Goal: Information Seeking & Learning: Find specific fact

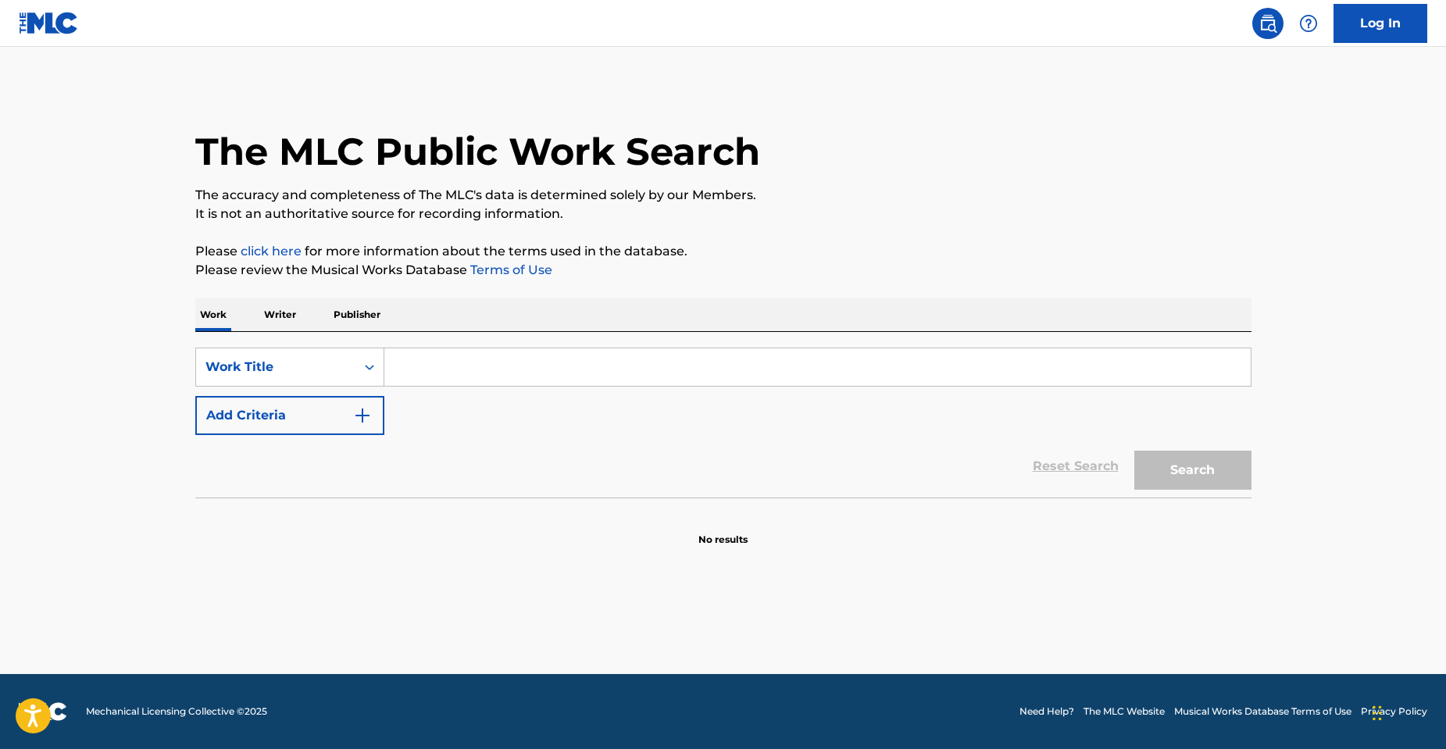
drag, startPoint x: 490, startPoint y: 378, endPoint x: 482, endPoint y: 373, distance: 10.2
click at [489, 376] on input "Search Form" at bounding box center [817, 366] width 866 height 37
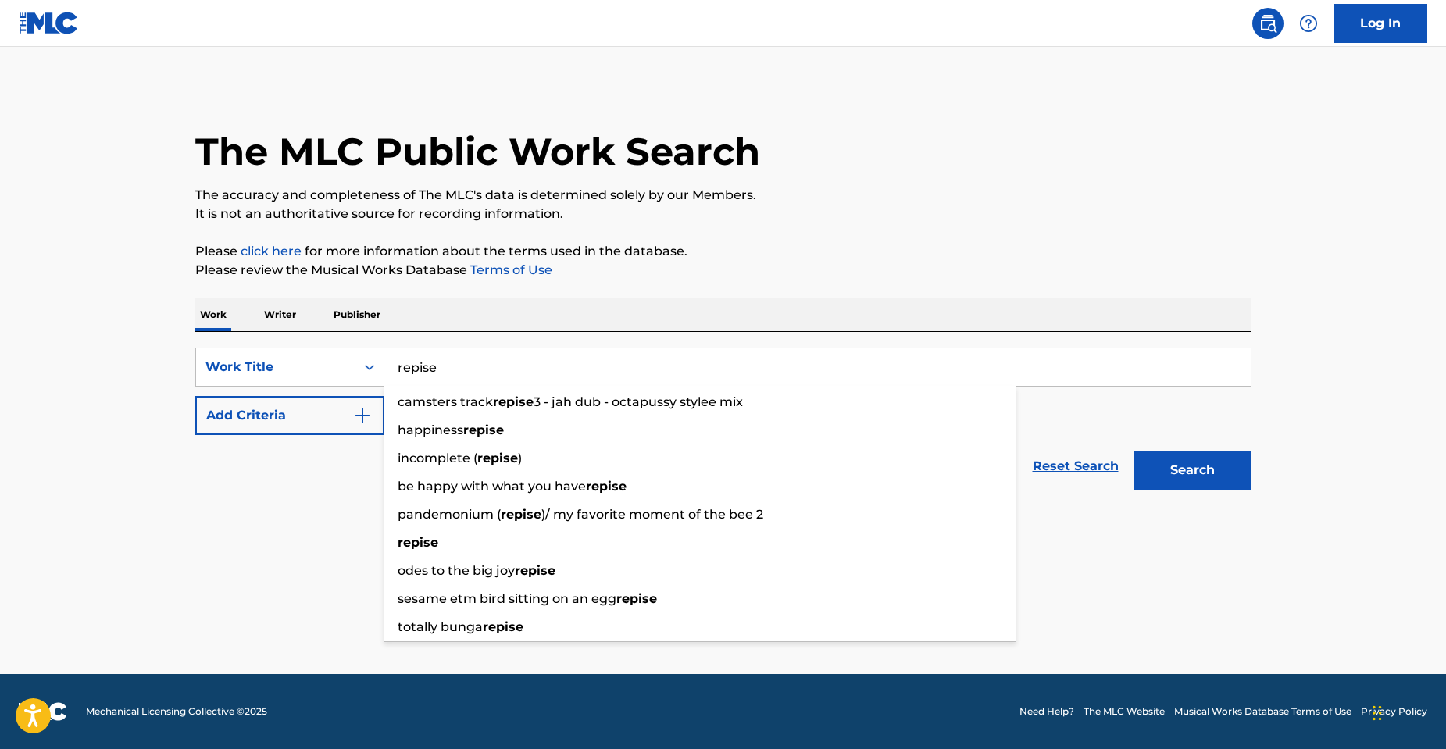
click at [416, 375] on input "repise" at bounding box center [817, 366] width 866 height 37
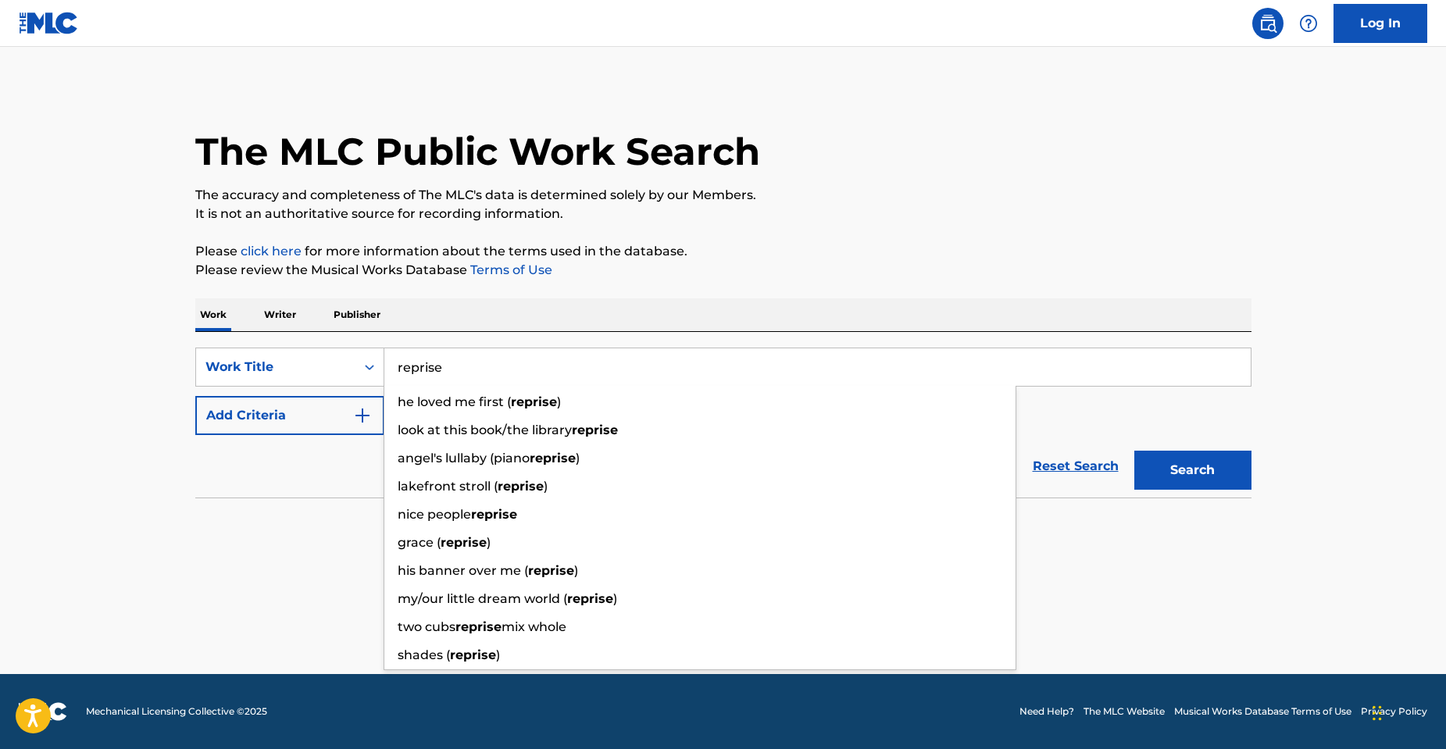
type input "reprise"
click at [55, 453] on main "The MLC Public Work Search The accuracy and completeness of The MLC's data is d…" at bounding box center [723, 360] width 1446 height 627
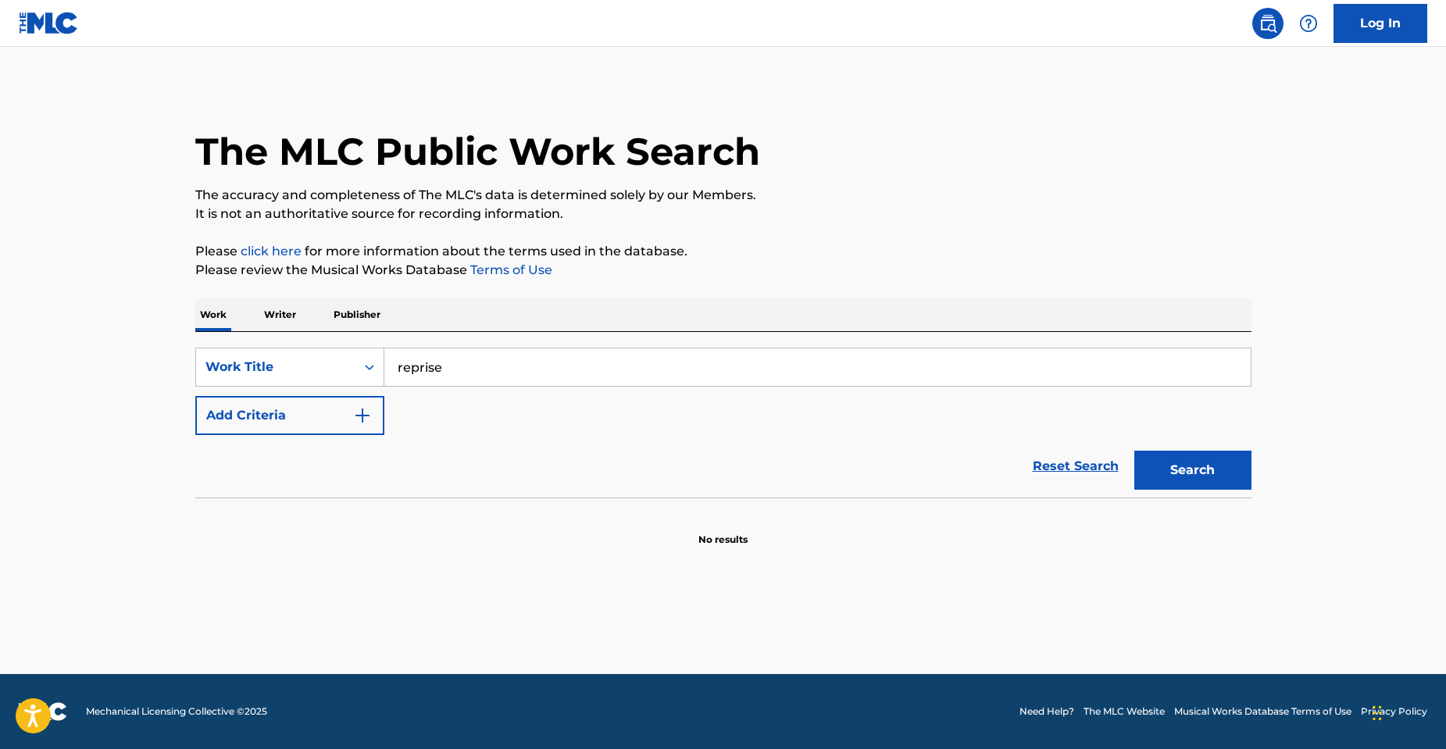
click at [354, 420] on img "Search Form" at bounding box center [362, 415] width 19 height 19
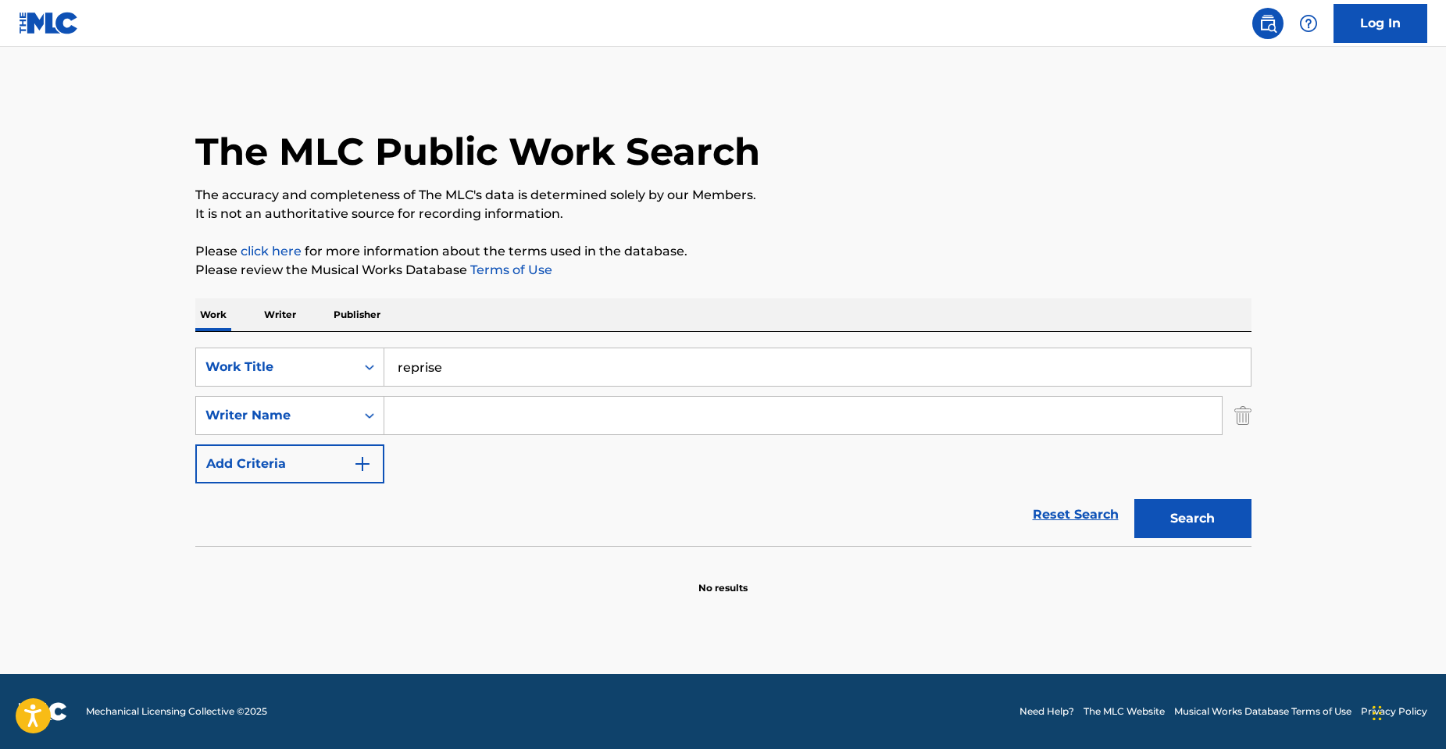
click at [443, 416] on input "Search Form" at bounding box center [802, 415] width 837 height 37
paste input "[PERSON_NAME]"
click at [1134, 499] on button "Search" at bounding box center [1192, 518] width 117 height 39
drag, startPoint x: 449, startPoint y: 411, endPoint x: 339, endPoint y: 401, distance: 110.6
click at [357, 405] on div "SearchWithCriteria695abd6b-e658-427f-b387-da2f33750750 Writer Name [PERSON_NAME]" at bounding box center [723, 415] width 1056 height 39
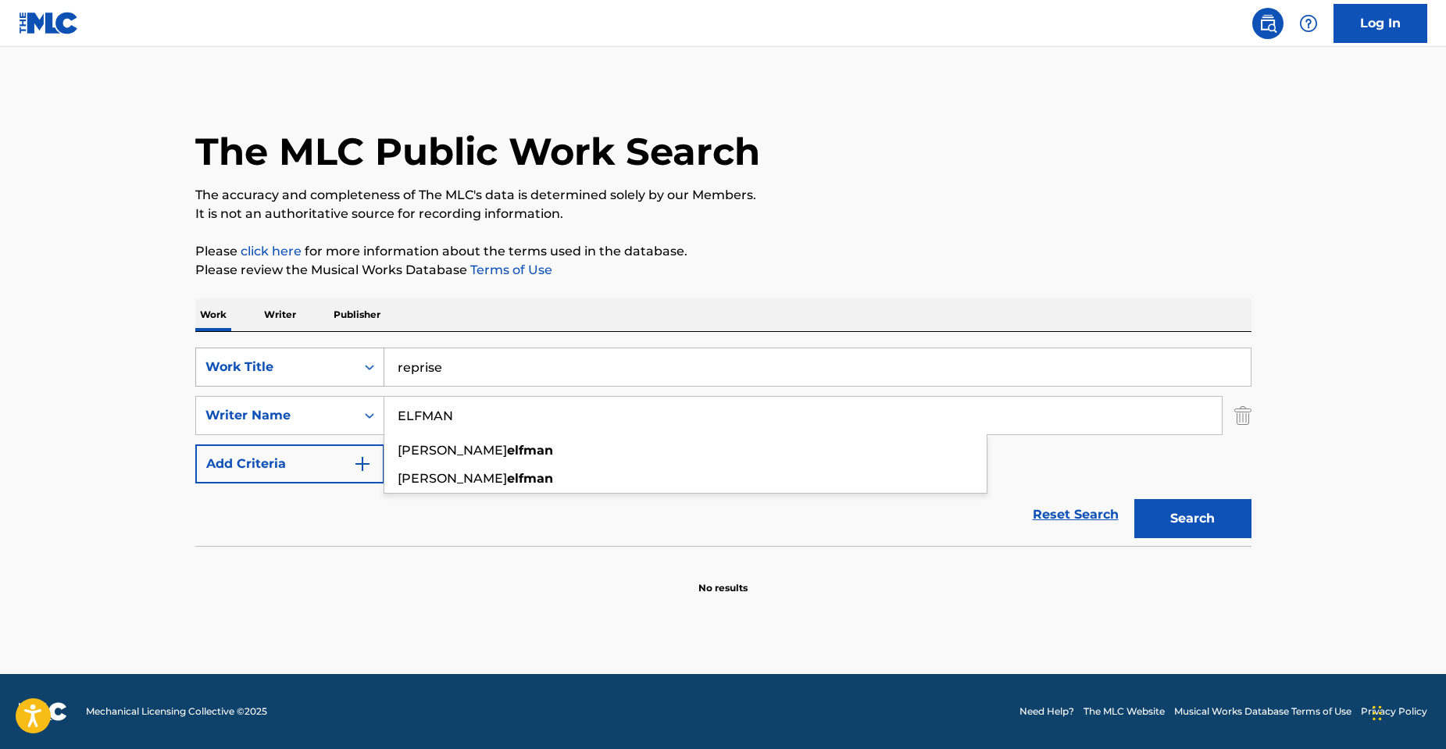
type input "ELFMAN"
click at [1134, 499] on button "Search" at bounding box center [1192, 518] width 117 height 39
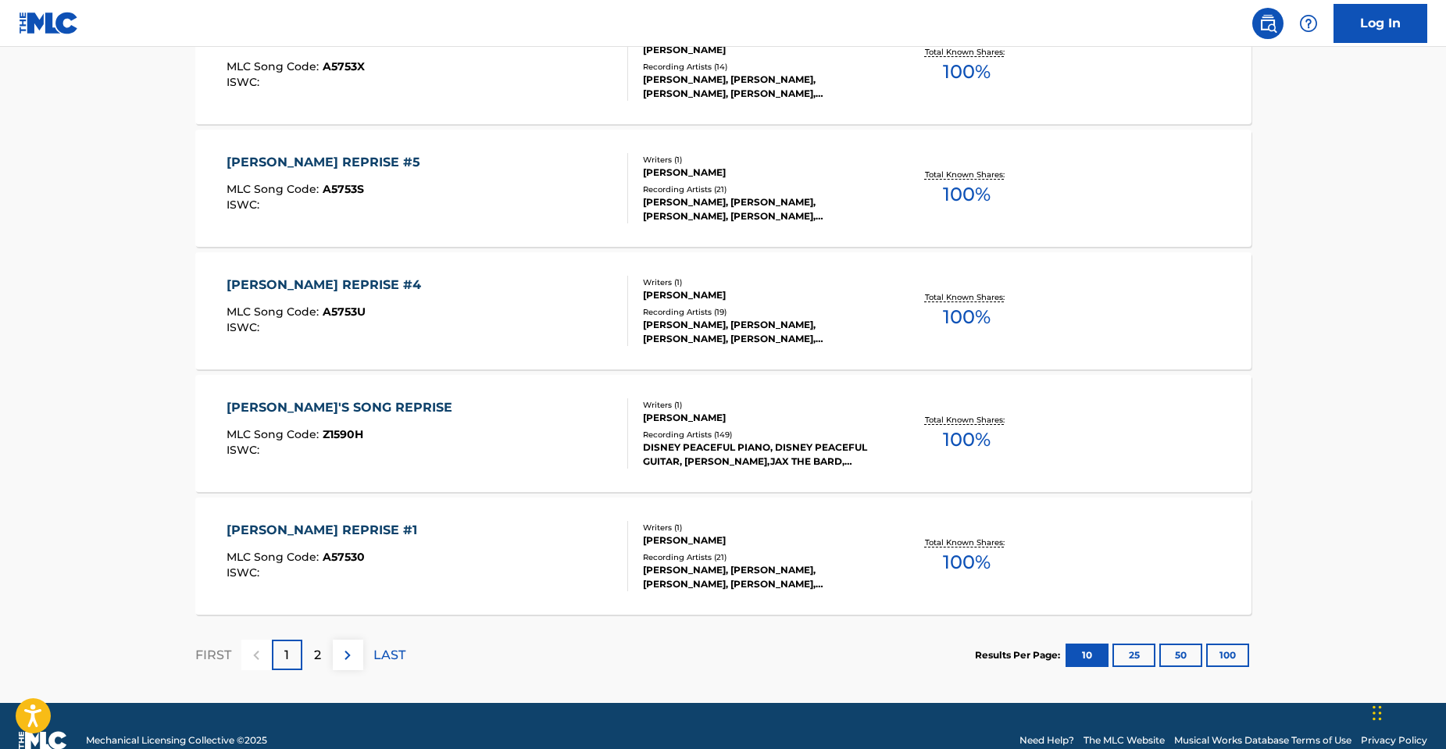
scroll to position [1211, 0]
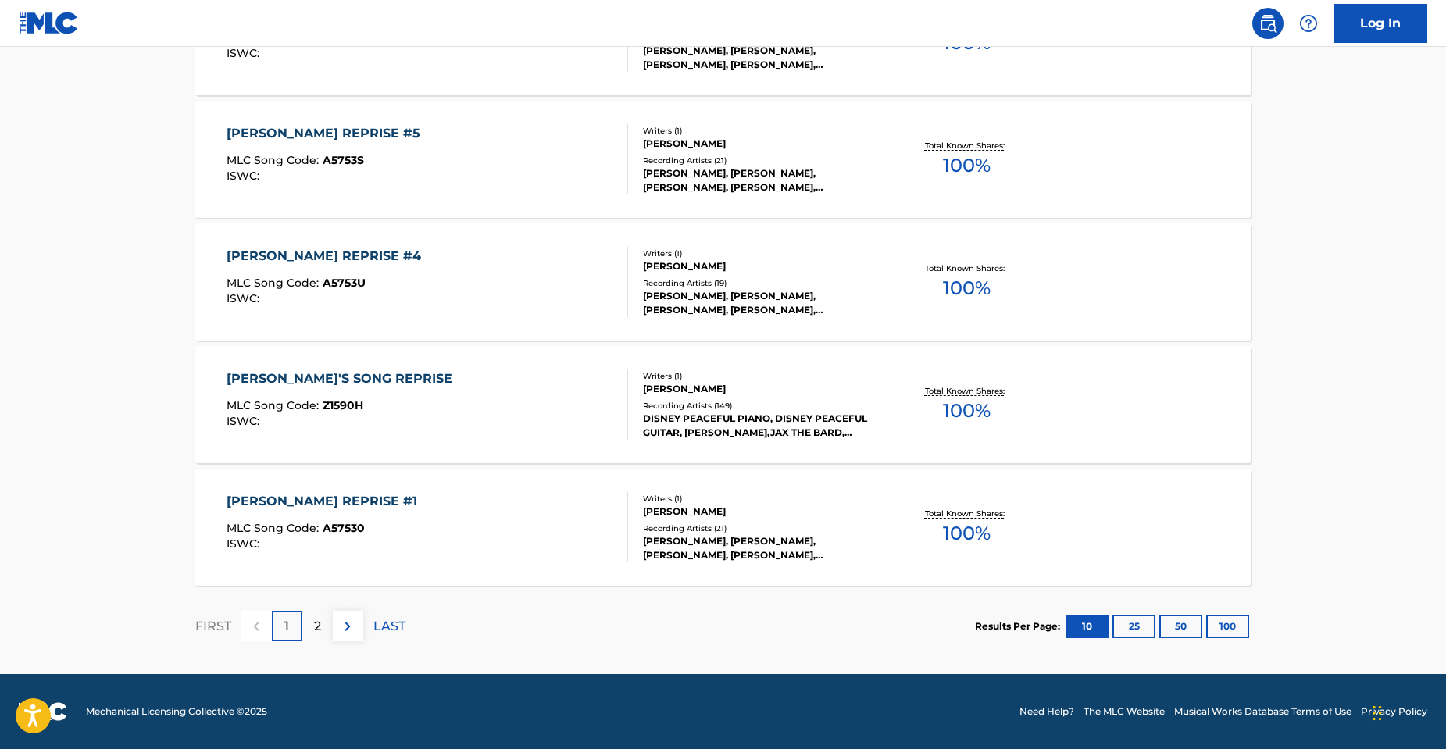
click at [312, 625] on div "2" at bounding box center [317, 626] width 30 height 30
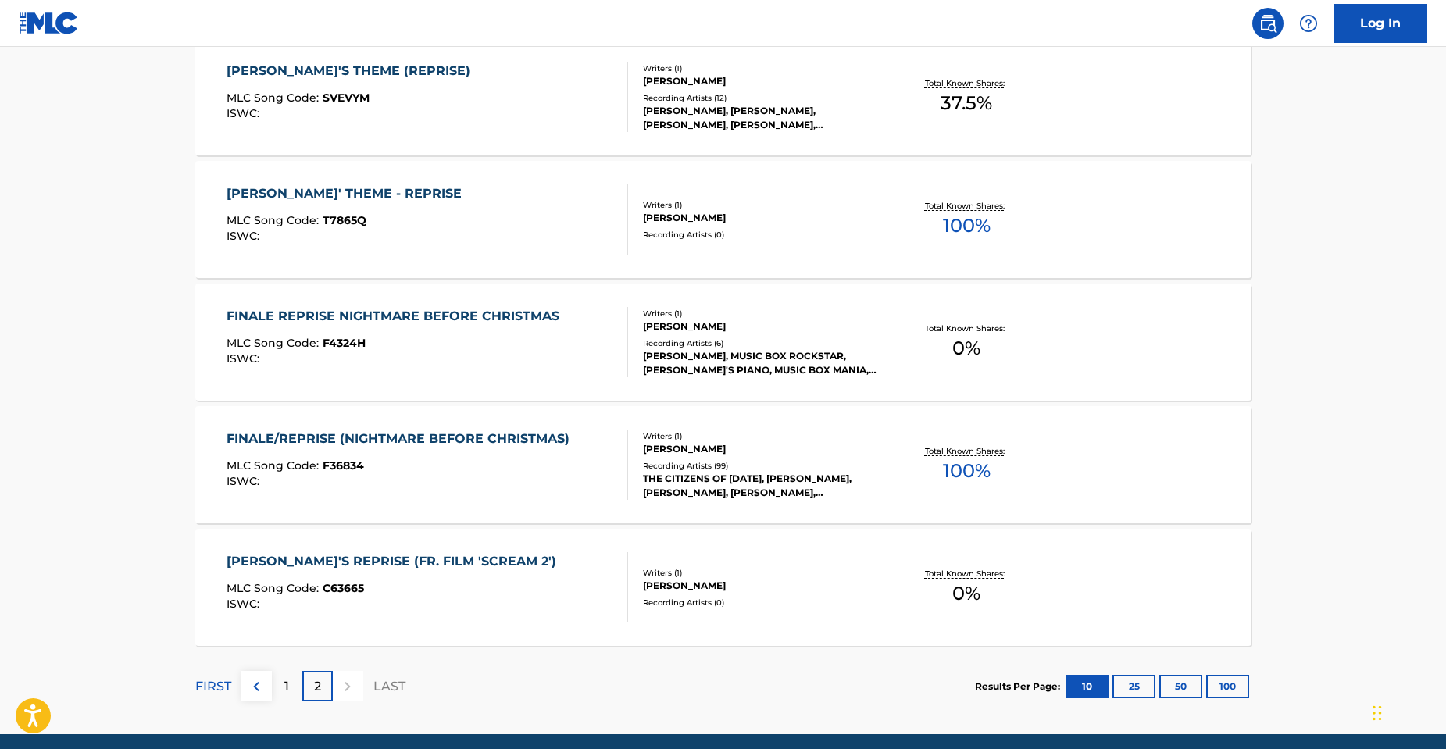
scroll to position [937, 0]
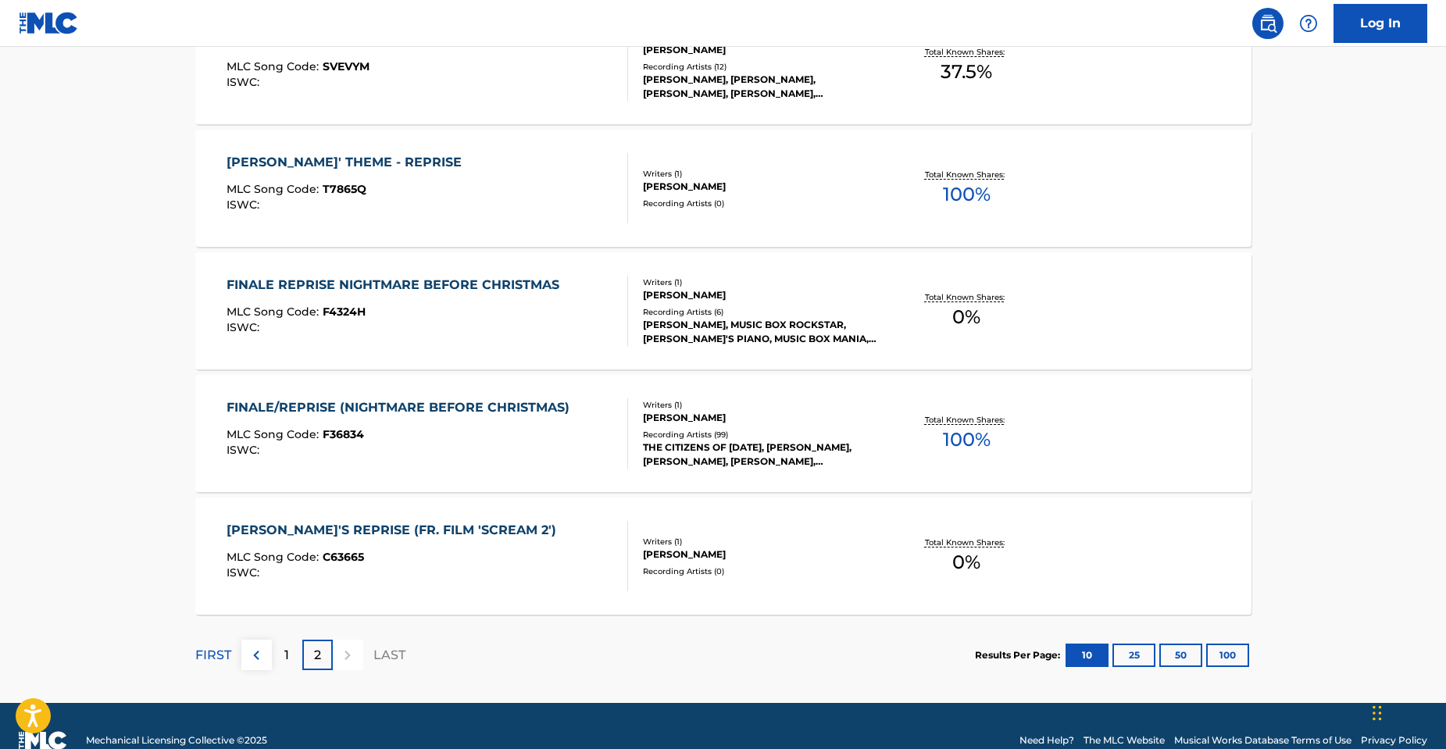
click at [488, 439] on div "MLC Song Code : F36834" at bounding box center [401, 437] width 351 height 16
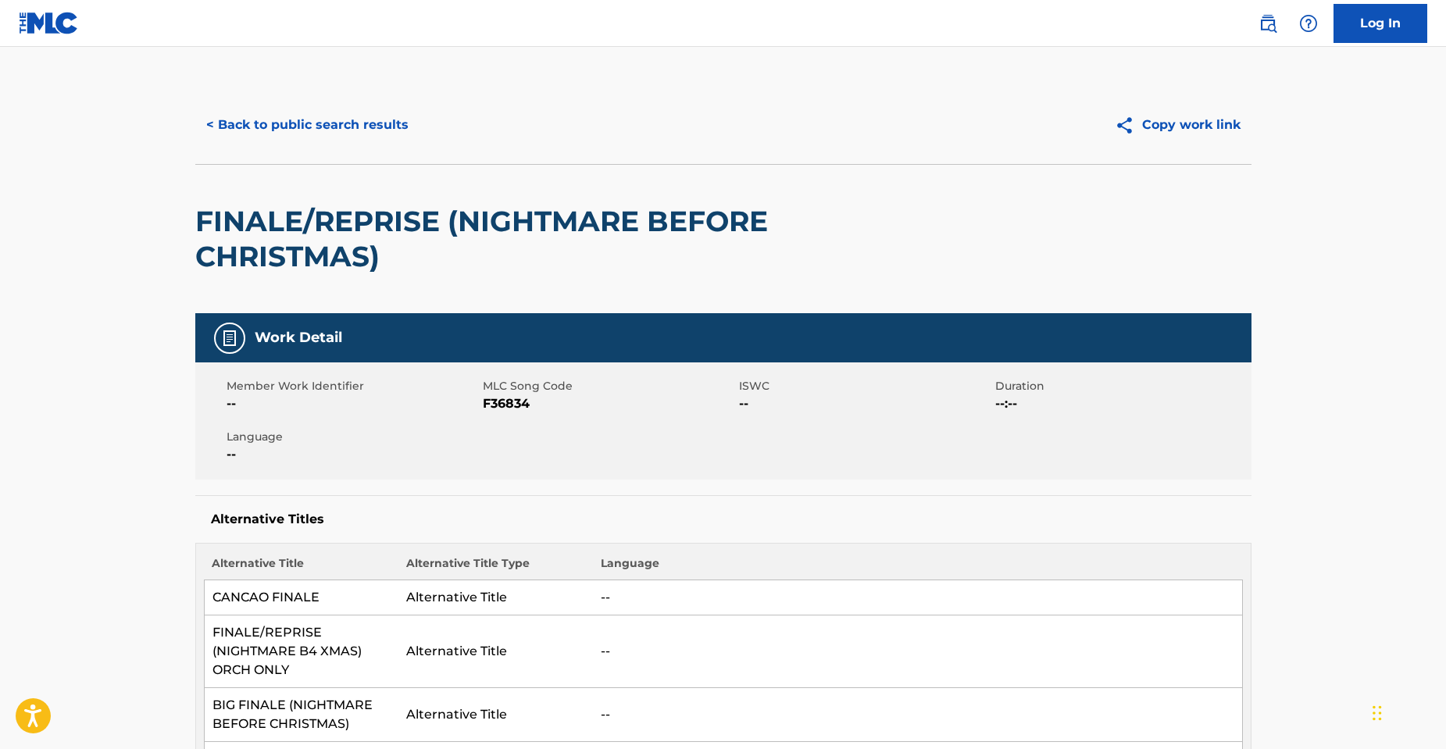
click at [219, 122] on button "< Back to public search results" at bounding box center [307, 124] width 224 height 39
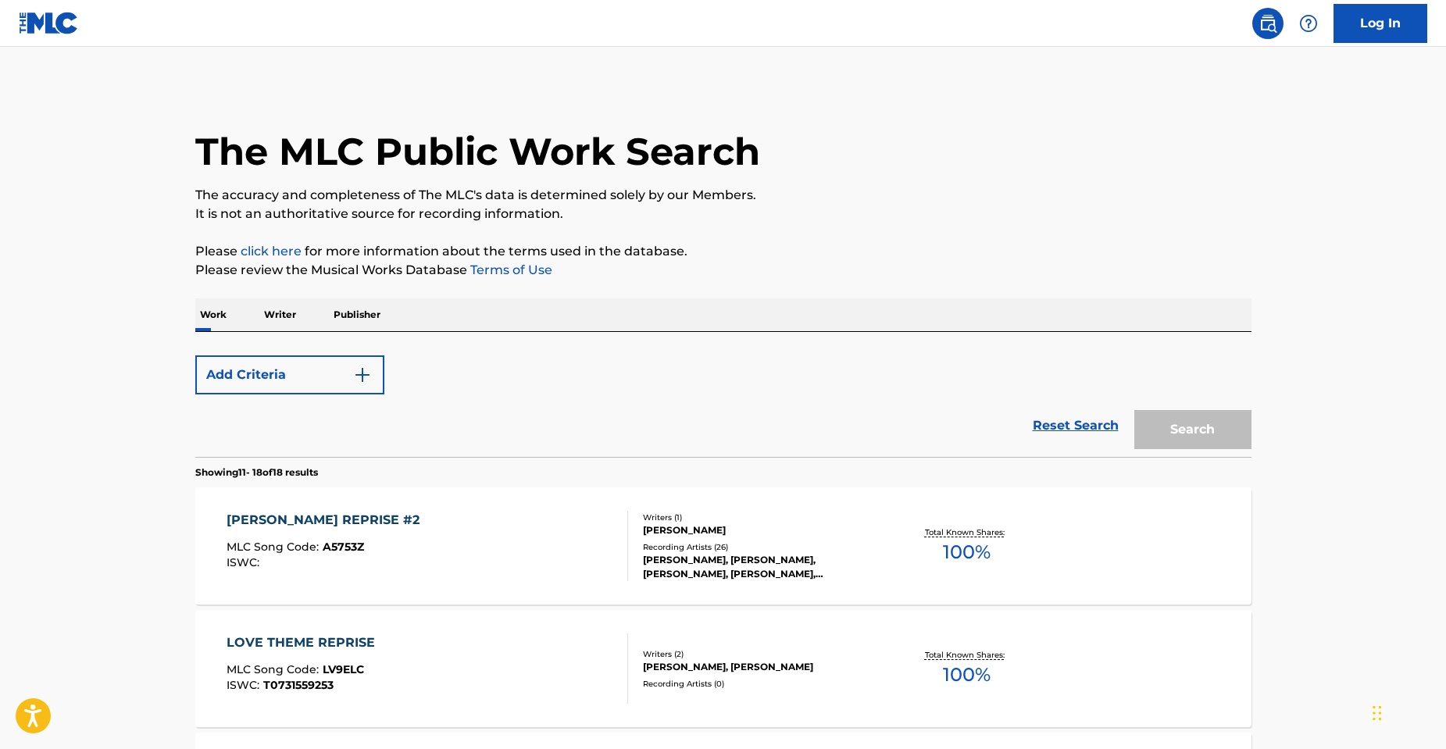
scroll to position [966, 0]
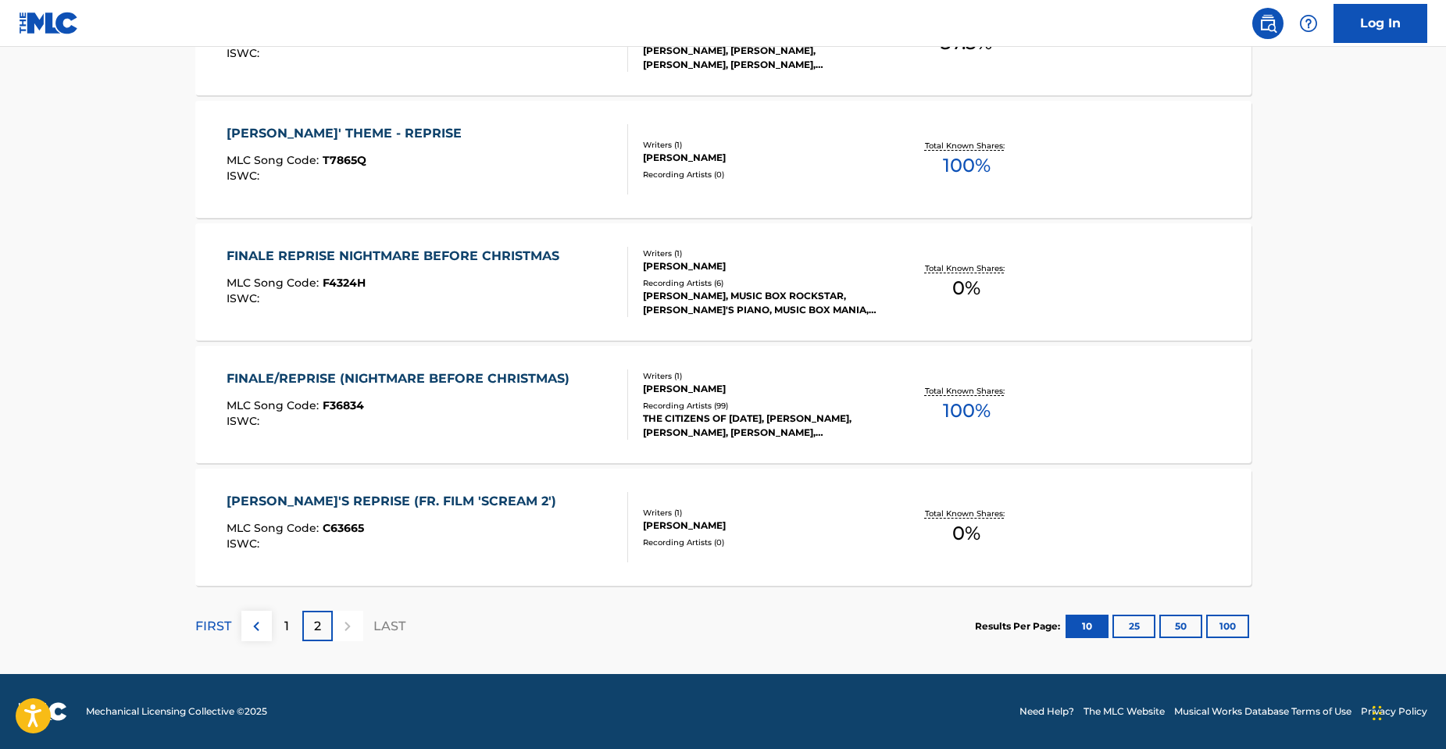
click at [508, 275] on div "FINALE REPRISE NIGHTMARE BEFORE CHRISTMAS MLC Song Code : F4324H ISWC :" at bounding box center [396, 282] width 341 height 70
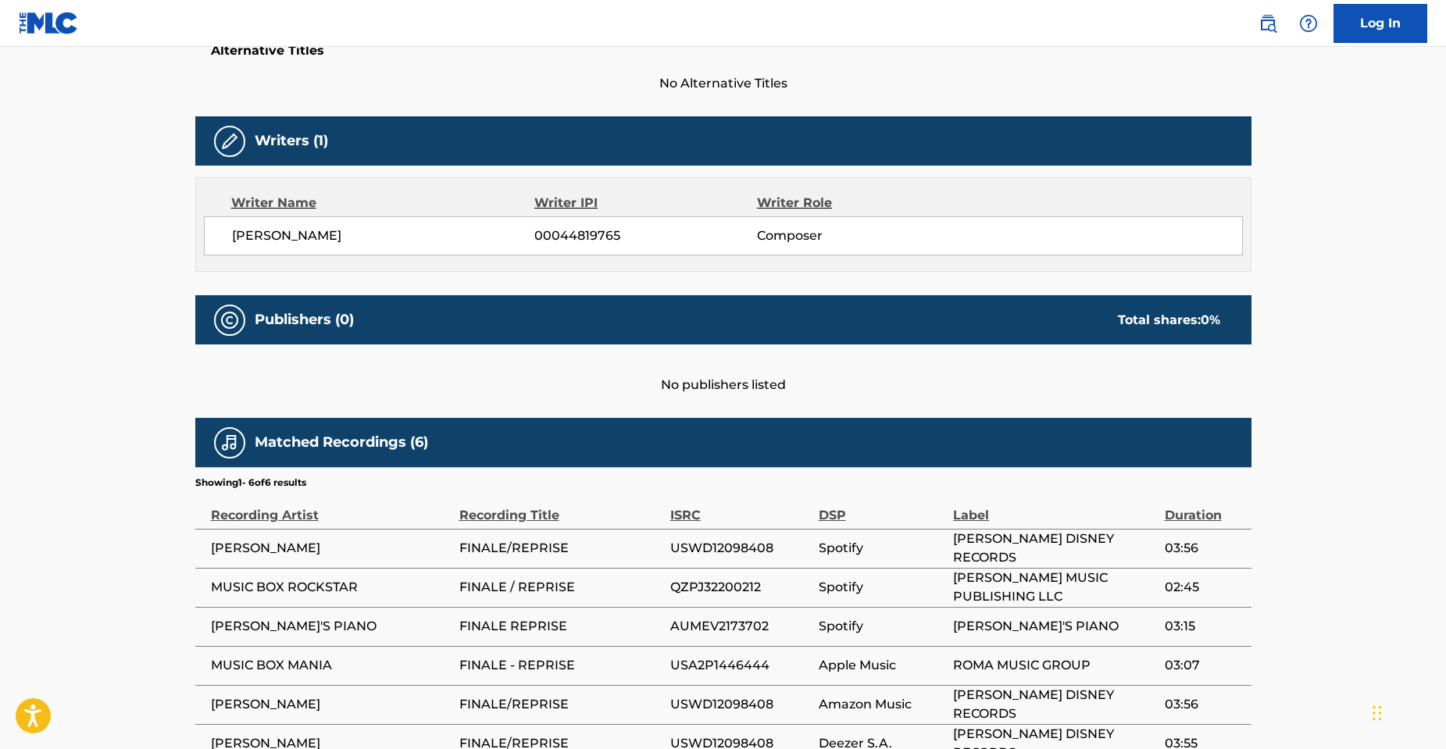
scroll to position [191, 0]
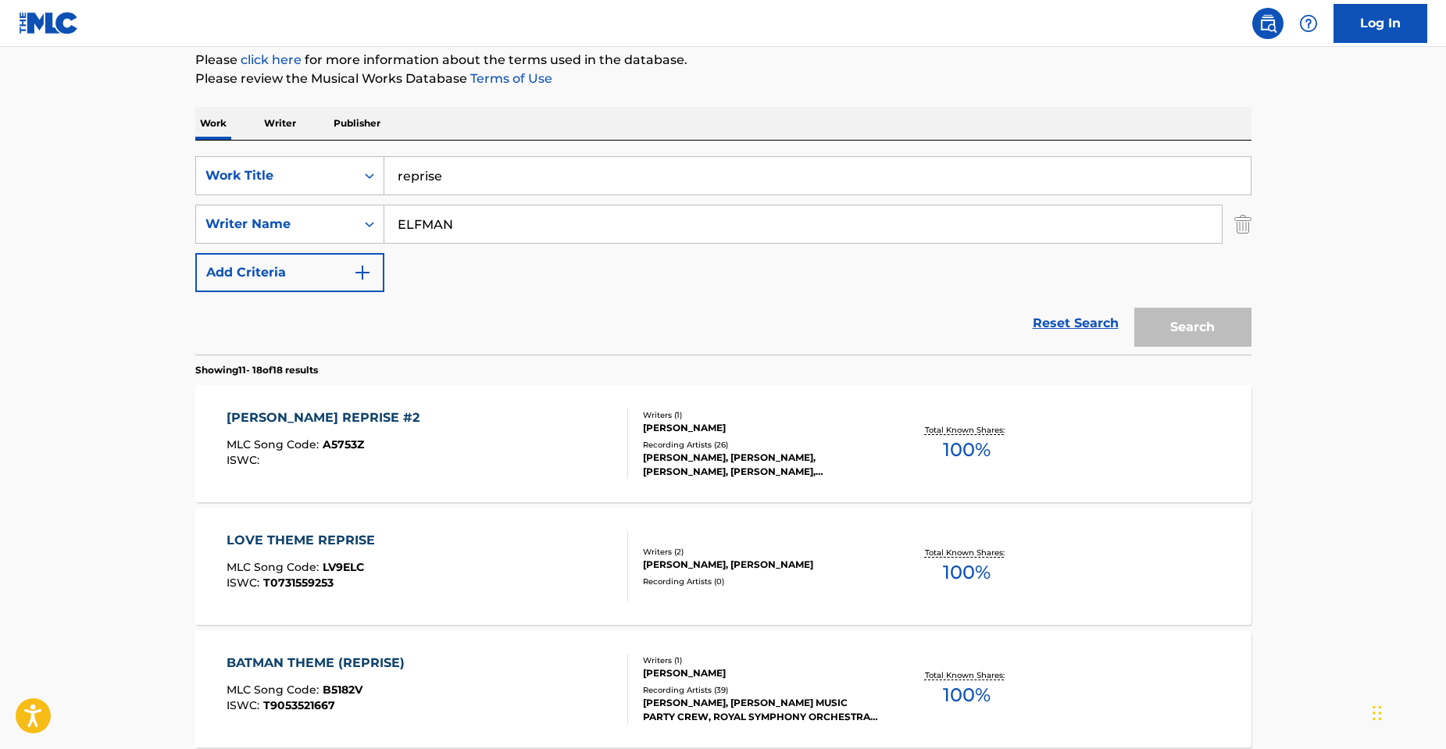
scroll to position [966, 0]
